Goal: Transaction & Acquisition: Register for event/course

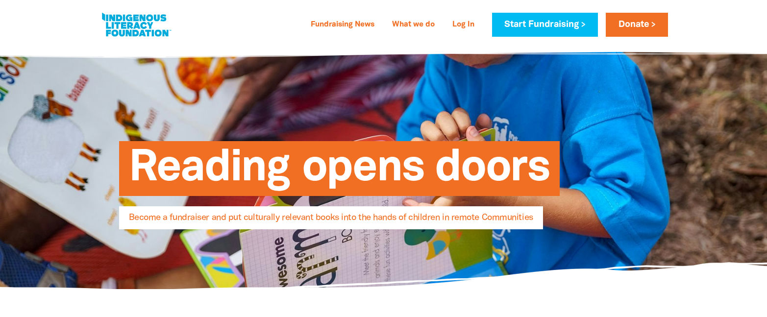
select select "AU"
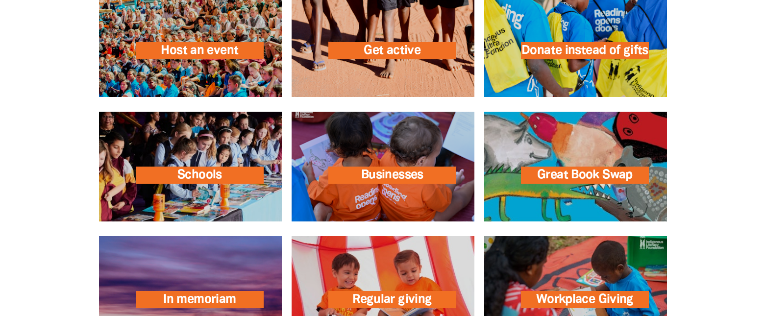
scroll to position [1444, 0]
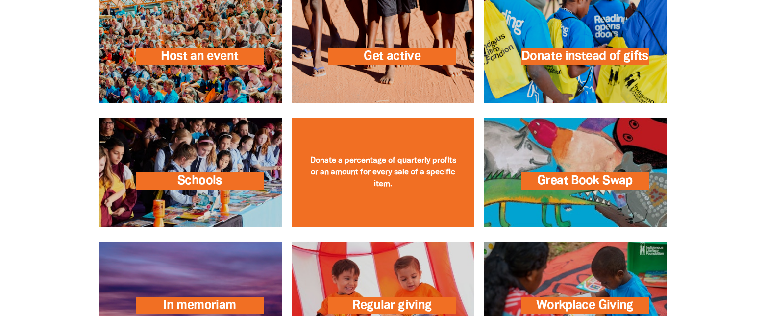
click at [352, 176] on link at bounding box center [383, 173] width 183 height 110
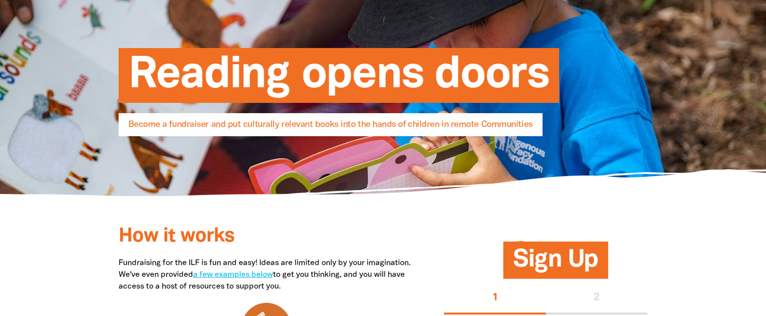
scroll to position [0, 0]
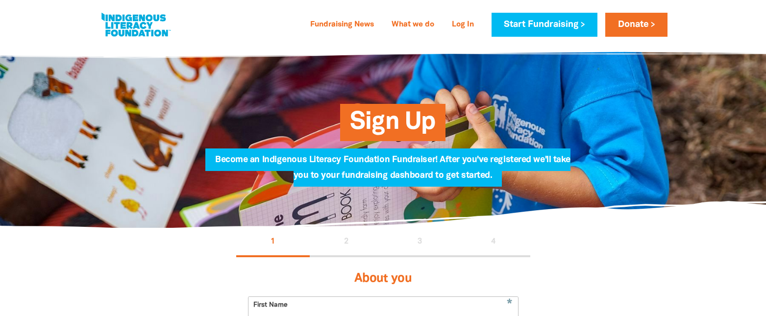
select select "AU"
